Goal: Task Accomplishment & Management: Use online tool/utility

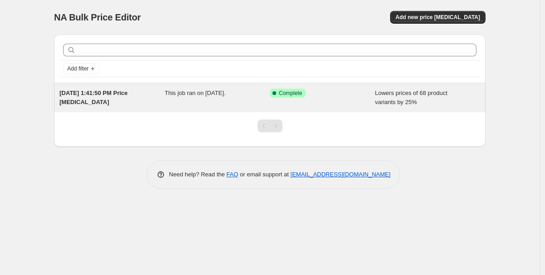
click at [189, 95] on span "This job ran on September 9, 2025." at bounding box center [195, 92] width 61 height 7
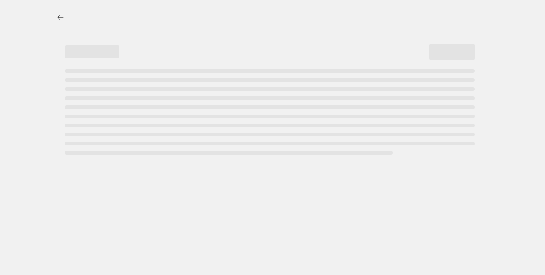
select select "percentage"
